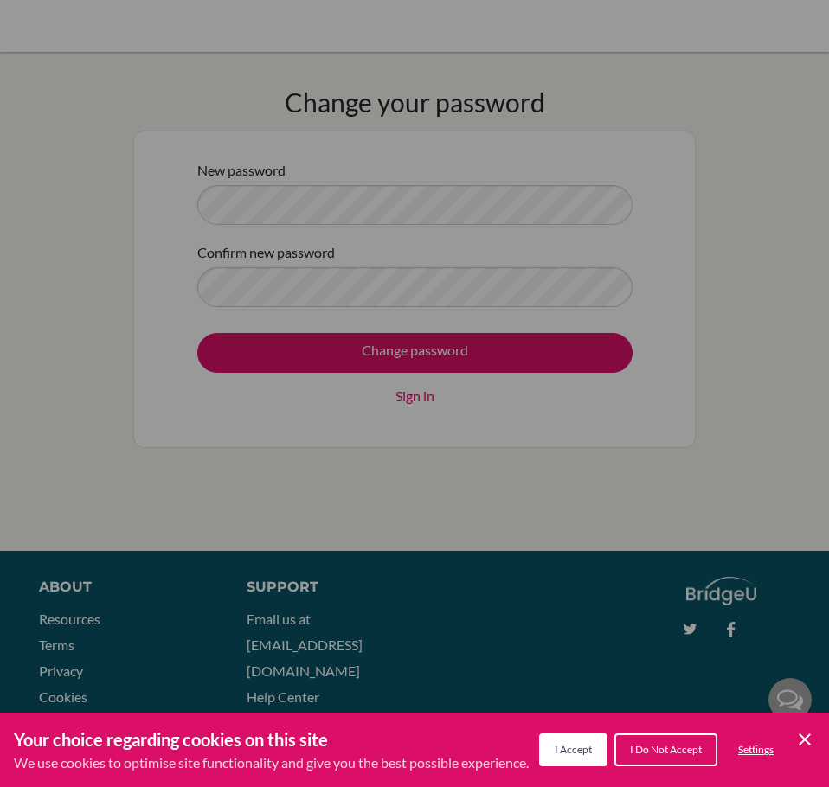
click at [812, 748] on icon "Cookie Control Close Icon" at bounding box center [804, 739] width 21 height 21
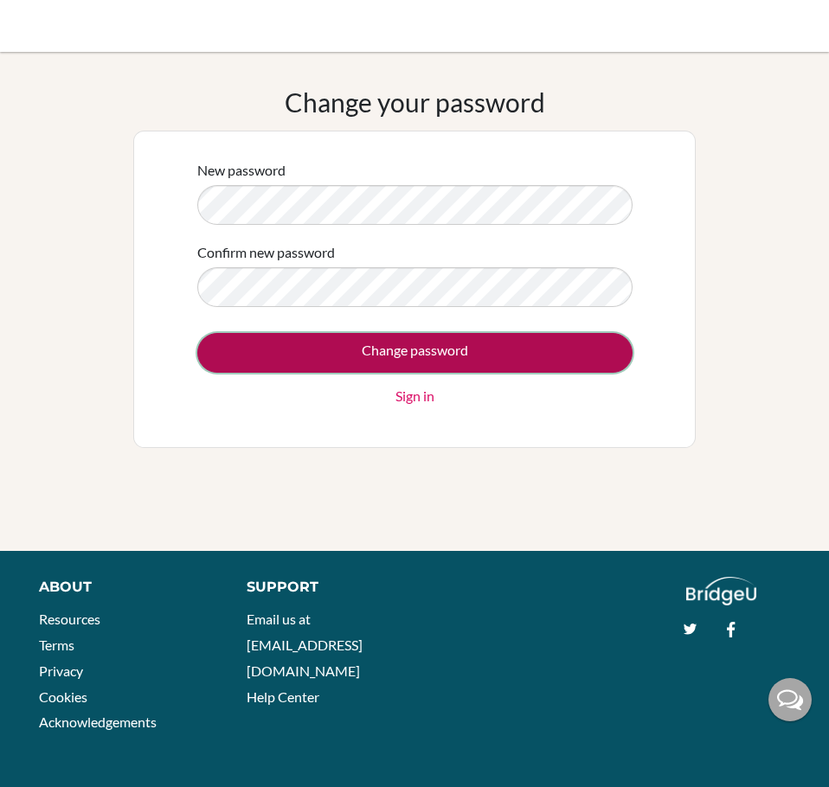
click at [393, 336] on input "Change password" at bounding box center [414, 353] width 435 height 40
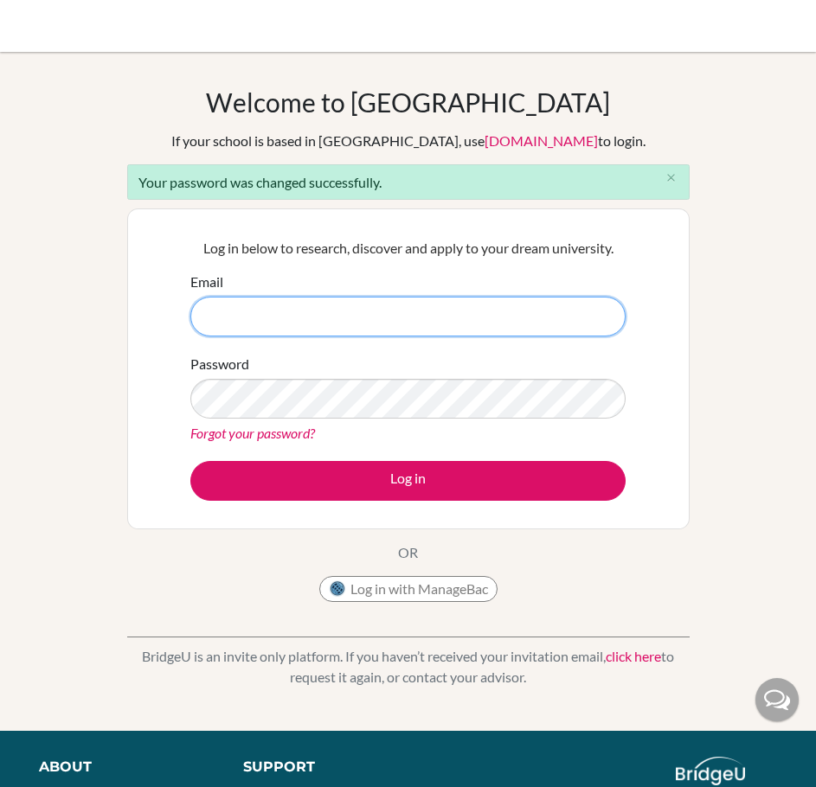
click at [215, 328] on input "Email" at bounding box center [407, 317] width 435 height 40
type input "a"
type input "5"
type input "[EMAIL_ADDRESS][DOMAIN_NAME]"
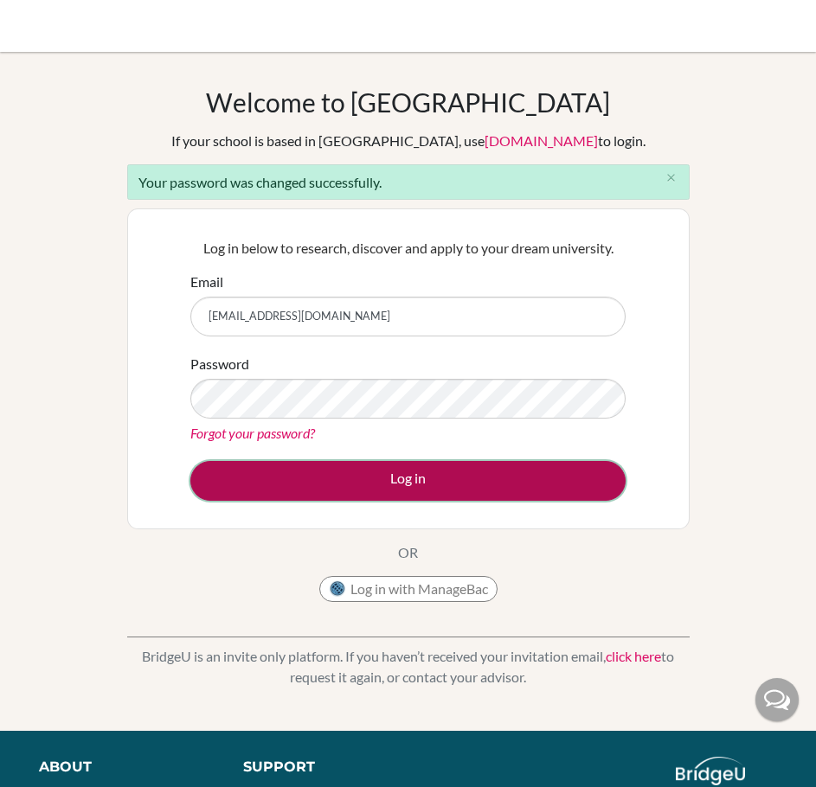
click at [389, 488] on button "Log in" at bounding box center [407, 481] width 435 height 40
